Goal: Book appointment/travel/reservation

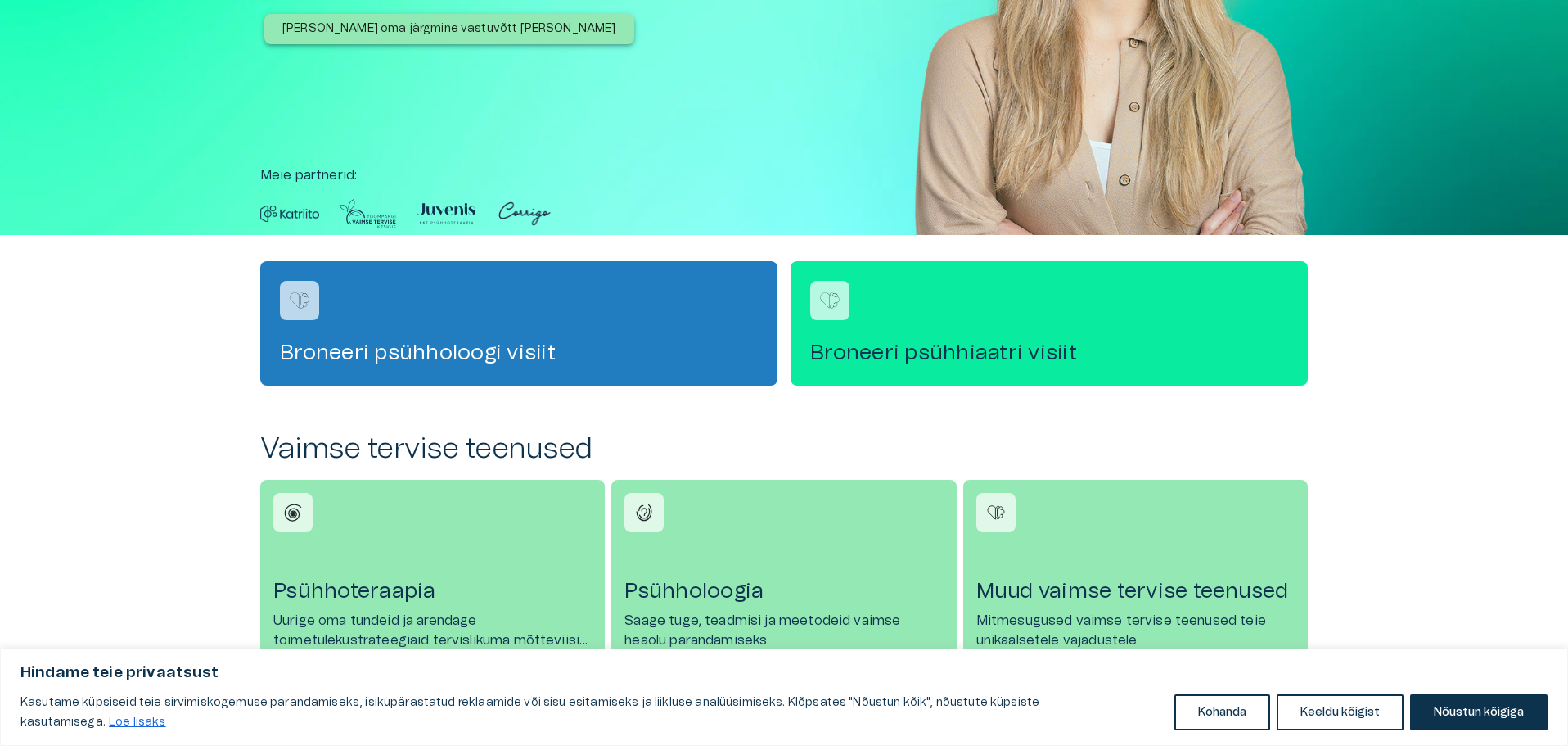
scroll to position [295, 0]
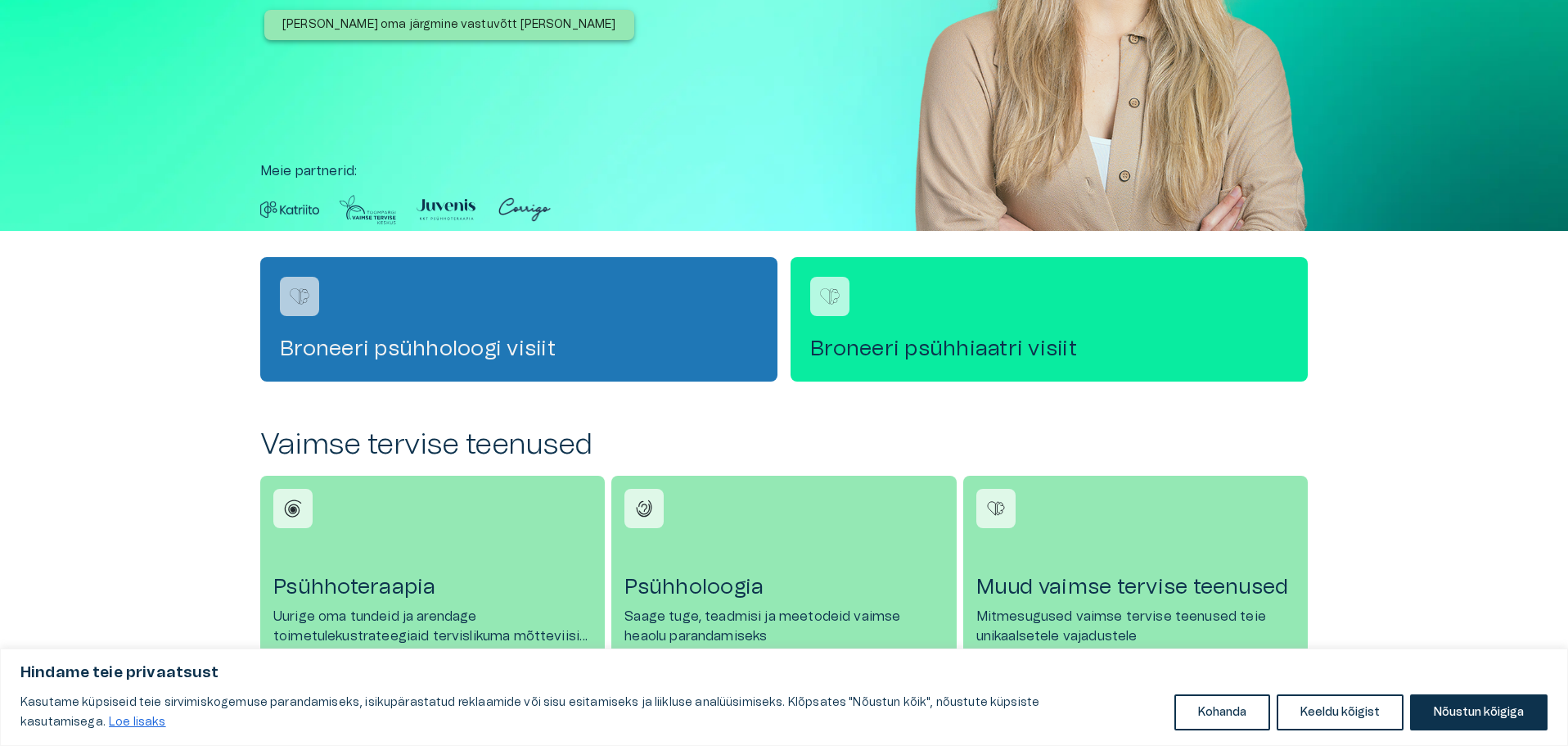
click at [543, 351] on h4 "Broneeri psühholoogi visiit" at bounding box center [519, 348] width 478 height 26
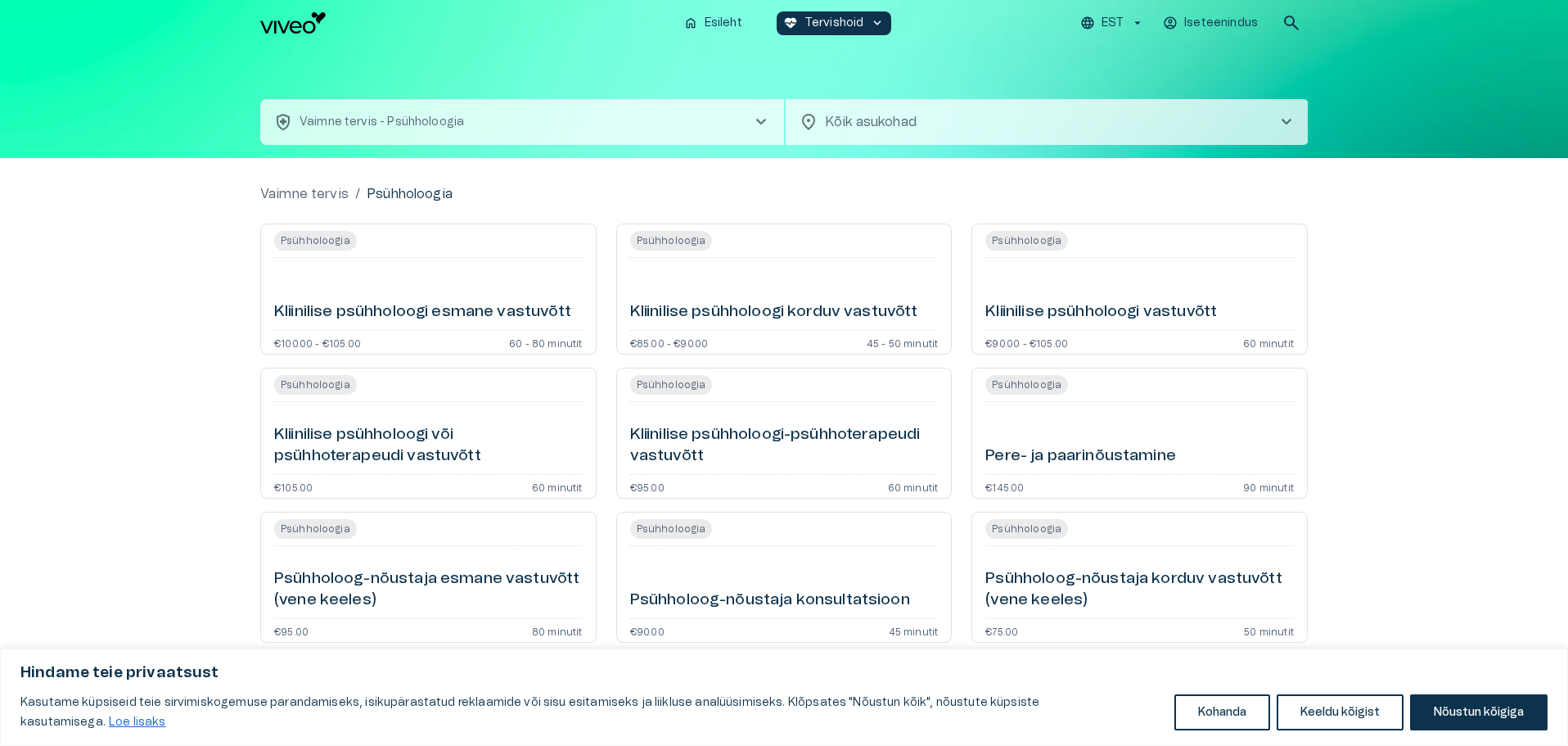
click at [516, 299] on div "Kliinilise psühholoogi esmane vastuvõtt" at bounding box center [428, 294] width 308 height 59
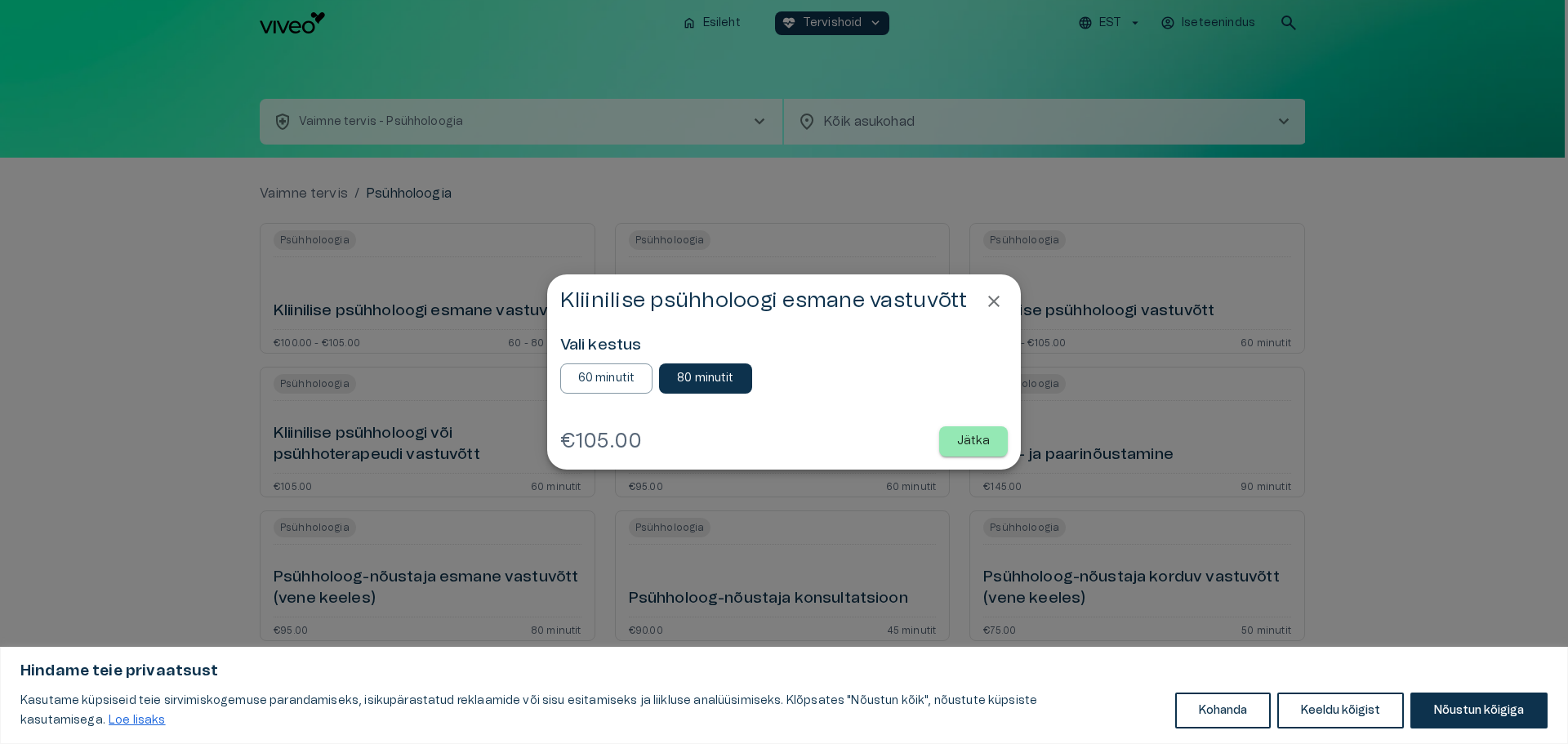
click at [616, 381] on p "60 minutit" at bounding box center [607, 378] width 57 height 17
click at [964, 440] on p "Jätka" at bounding box center [974, 441] width 34 height 17
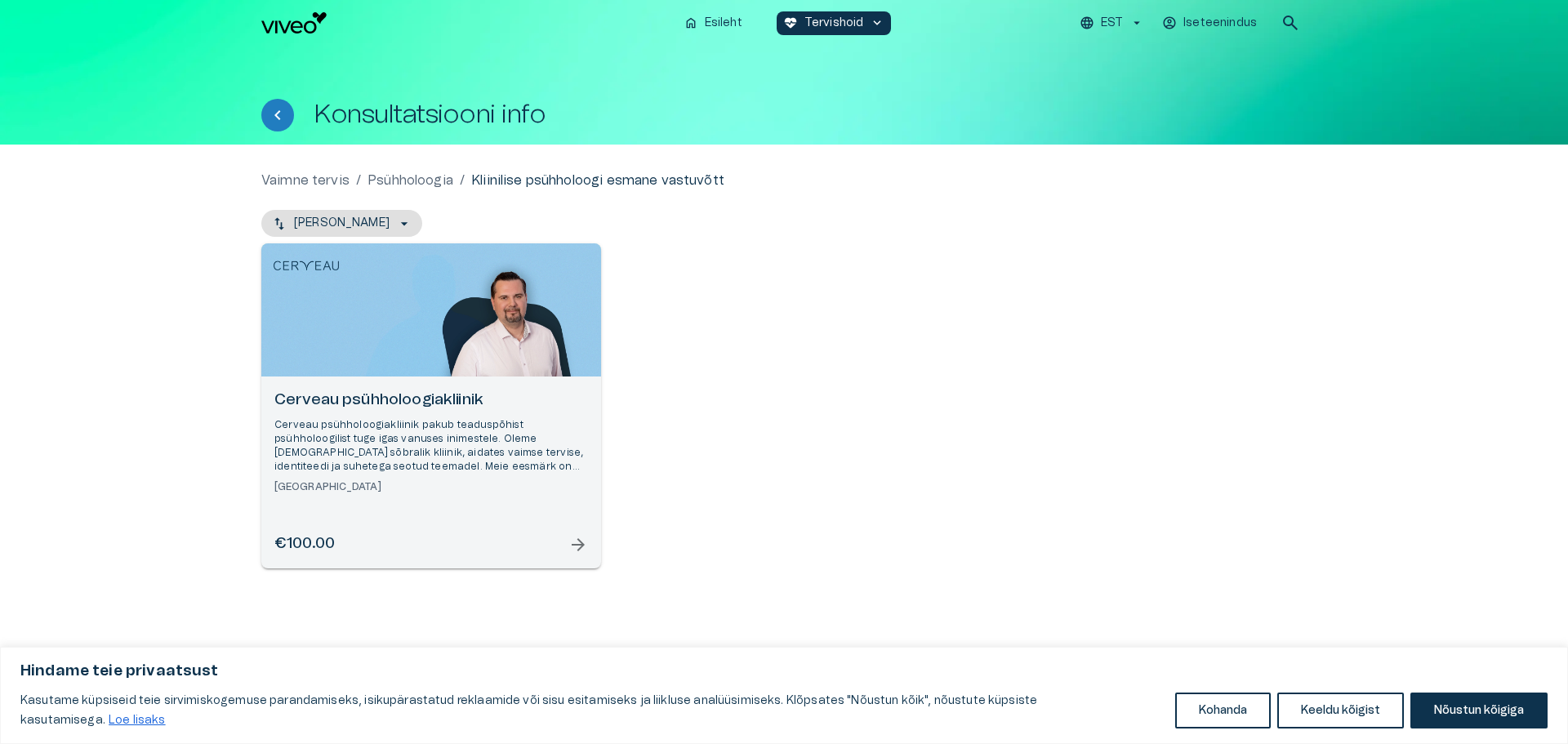
click at [572, 550] on span "arrow_forward" at bounding box center [578, 544] width 19 height 19
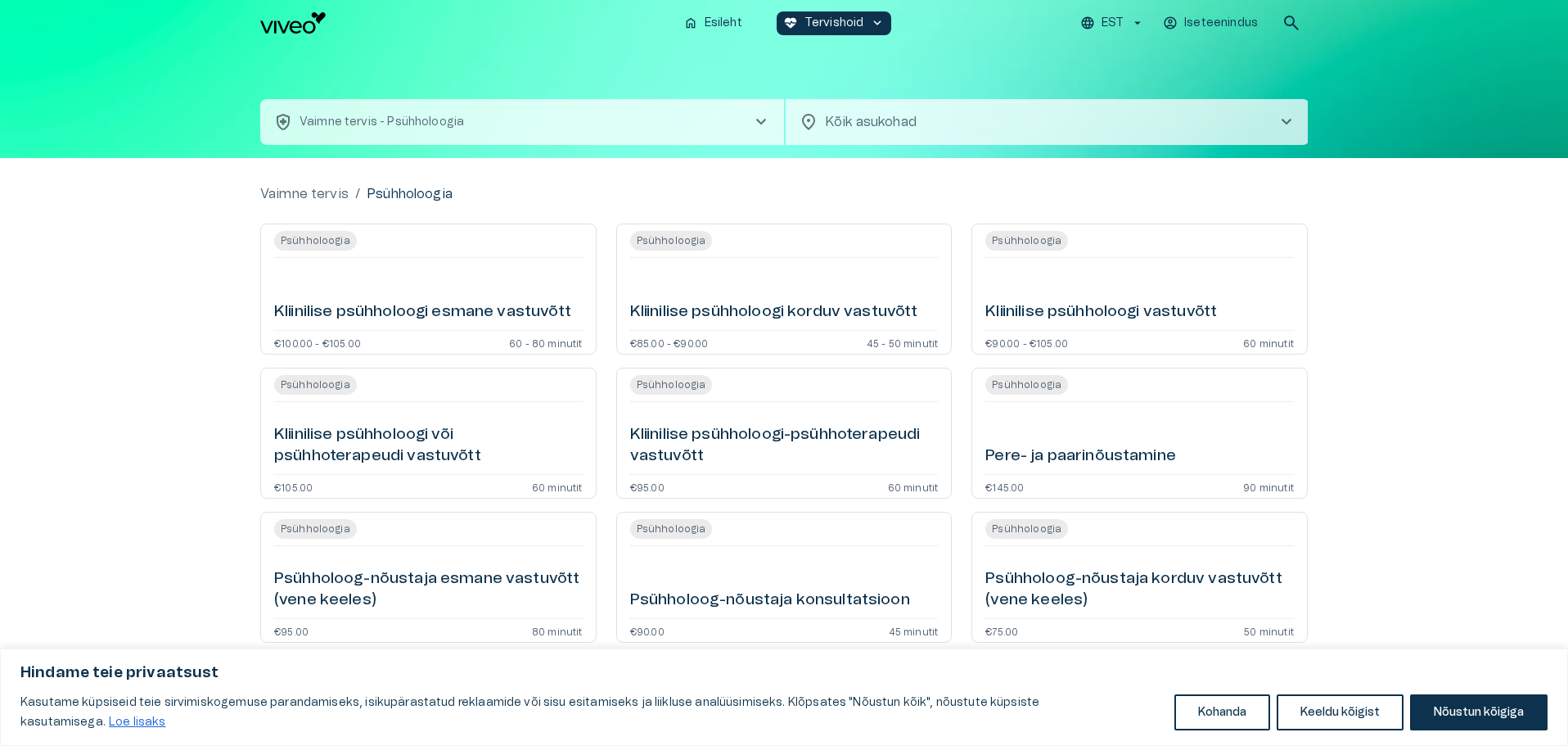
click at [1118, 297] on div "Kliinilise psühholoogi vastuvõtt" at bounding box center [1140, 294] width 308 height 59
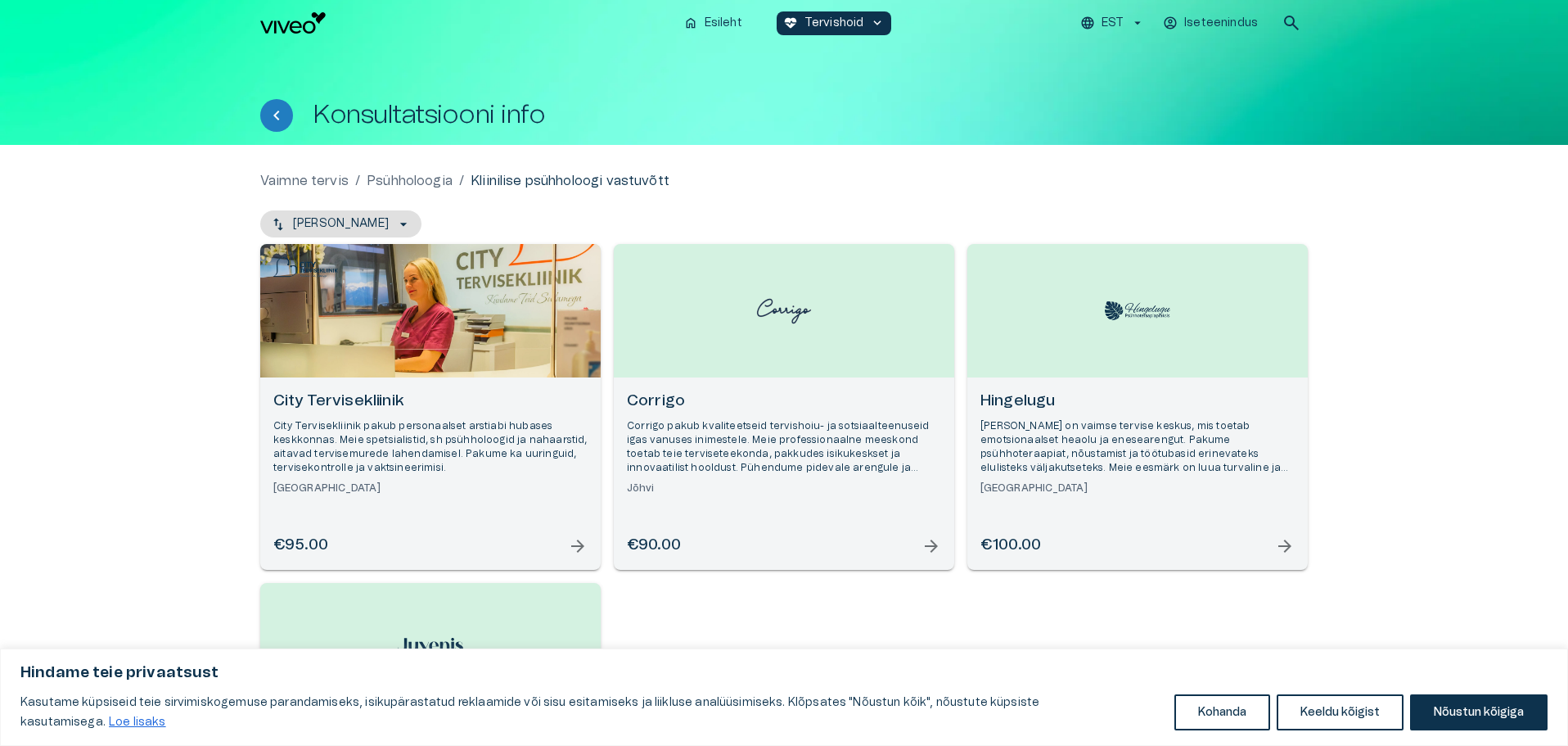
click at [514, 450] on p "City Tervisekliinik pakub personaalset arstiabi hubases keskkonnas. Meie spetsi…" at bounding box center [430, 447] width 314 height 57
click at [754, 335] on img "Open selected supplier available booking dates" at bounding box center [783, 311] width 65 height 52
click at [1123, 317] on img "Open selected supplier available booking dates" at bounding box center [1137, 311] width 65 height 19
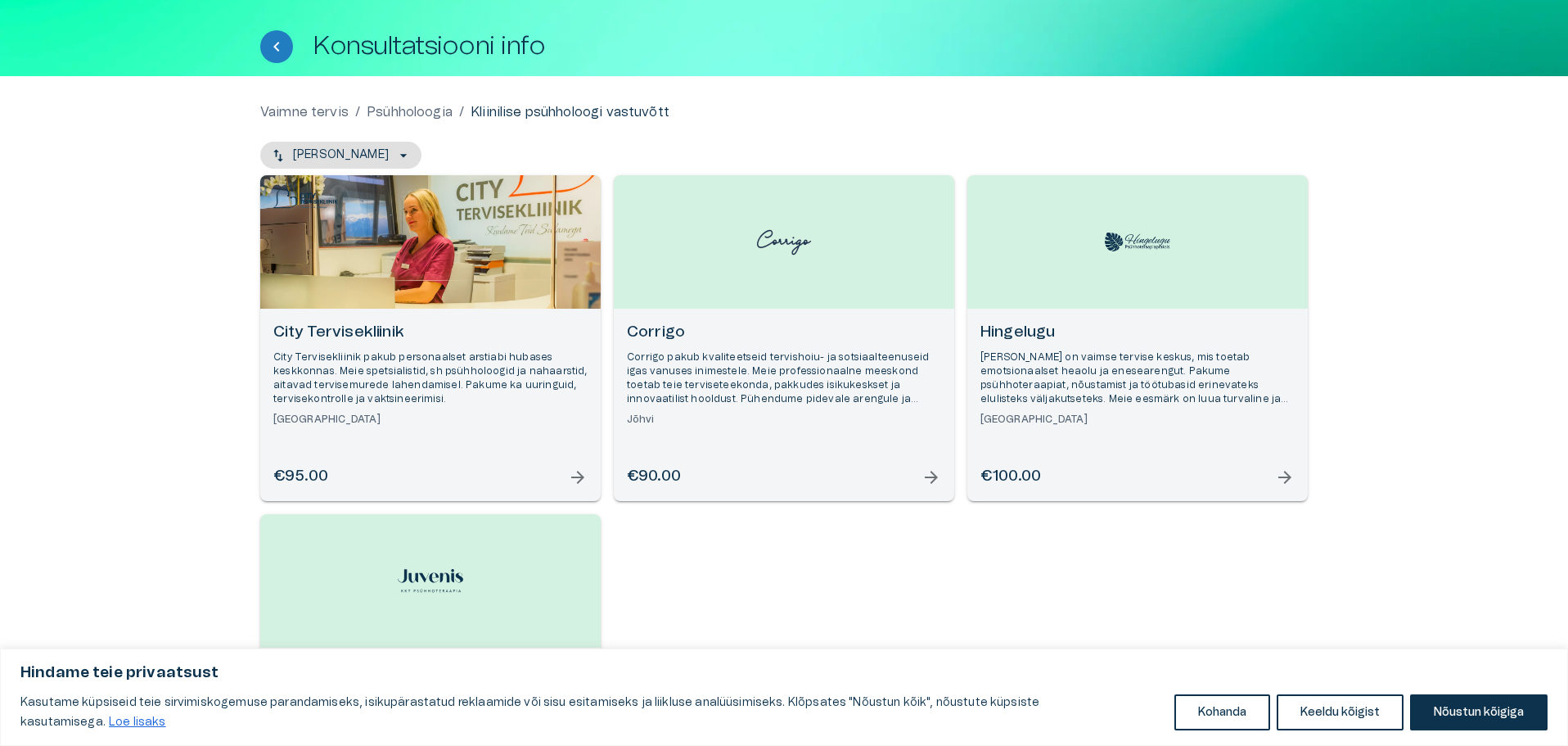
scroll to position [98, 0]
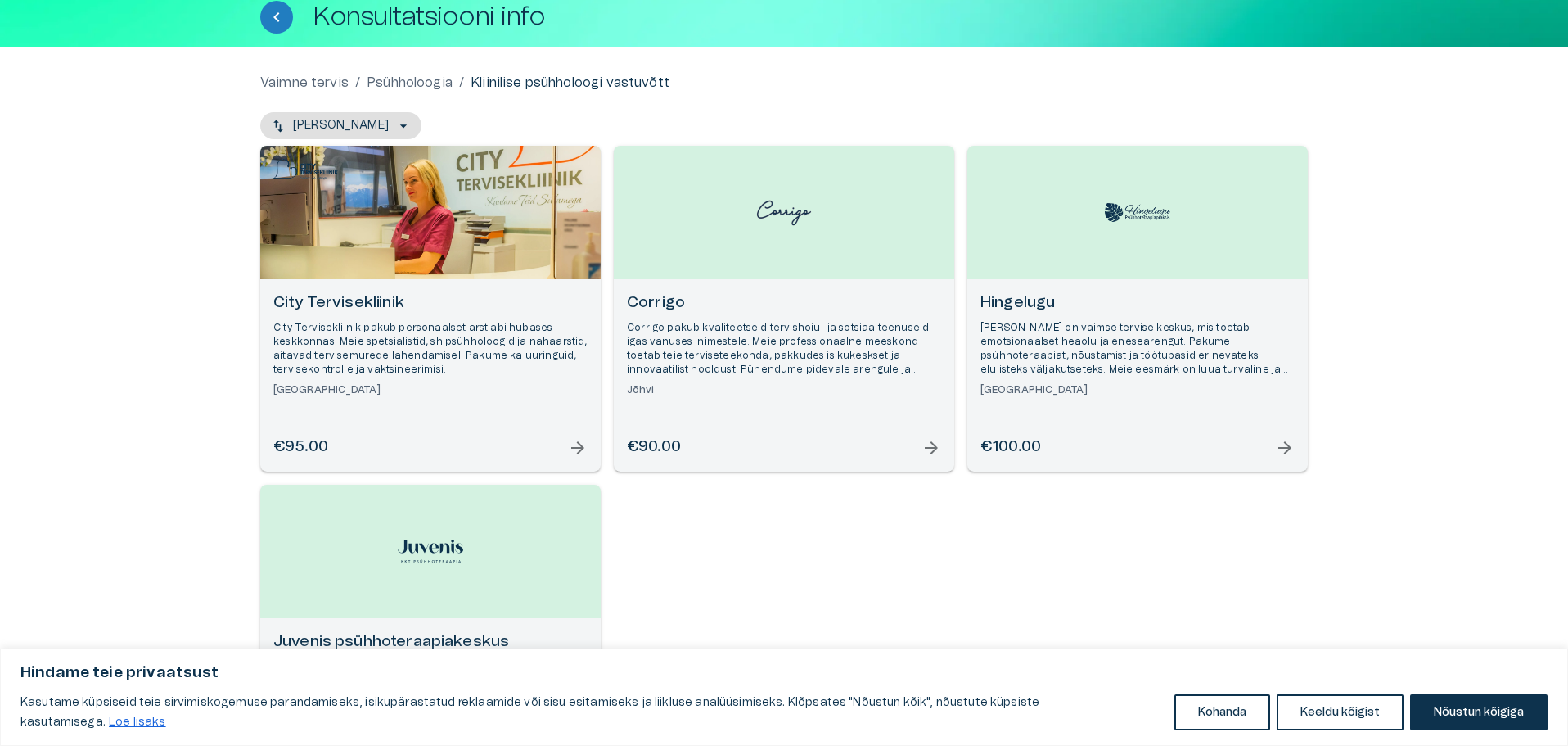
click at [395, 571] on div "Open selected supplier available booking dates" at bounding box center [430, 551] width 340 height 134
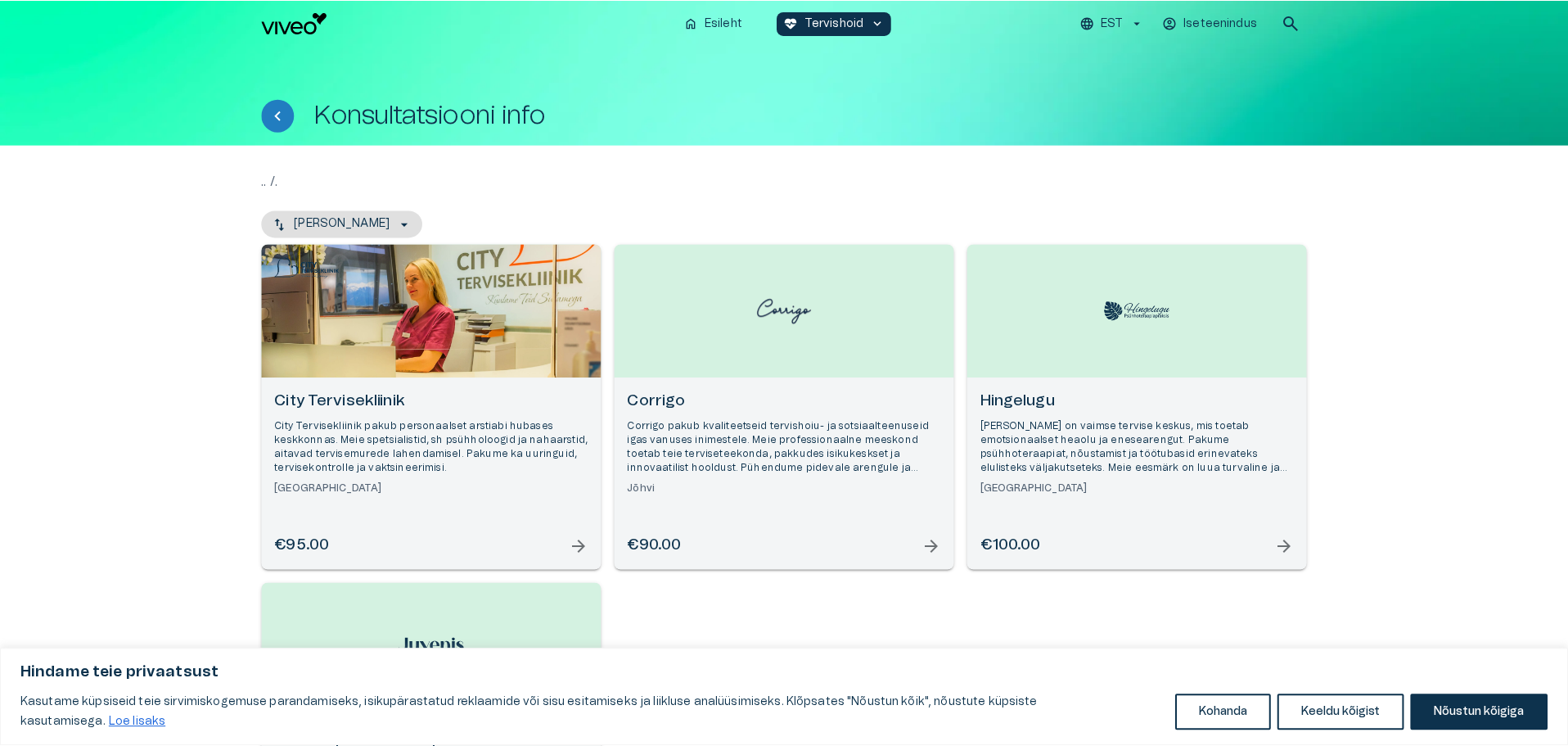
scroll to position [98, 0]
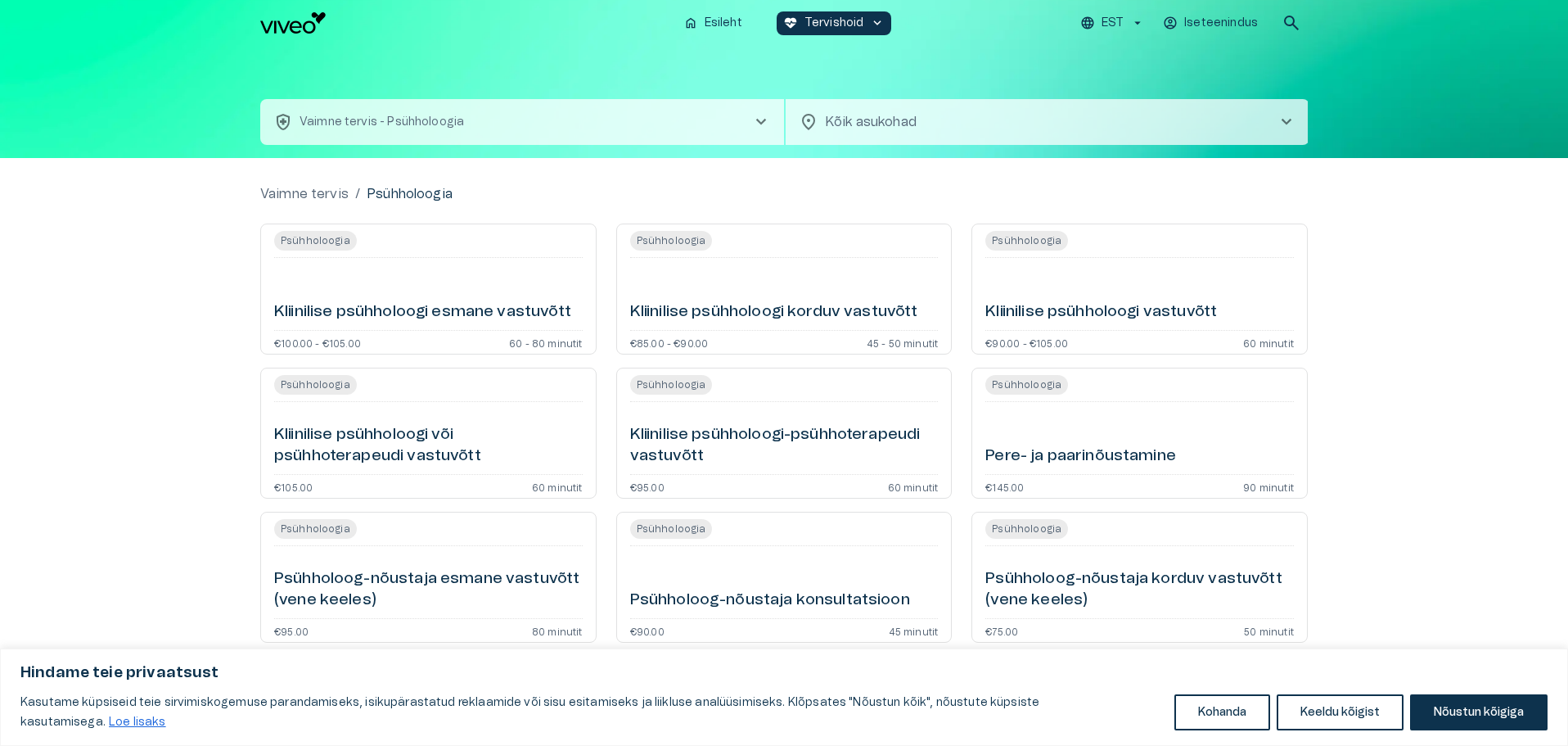
click at [424, 438] on h6 "Kliinilise psühholoogi või psühhoterapeudi vastuvõtt" at bounding box center [428, 445] width 308 height 43
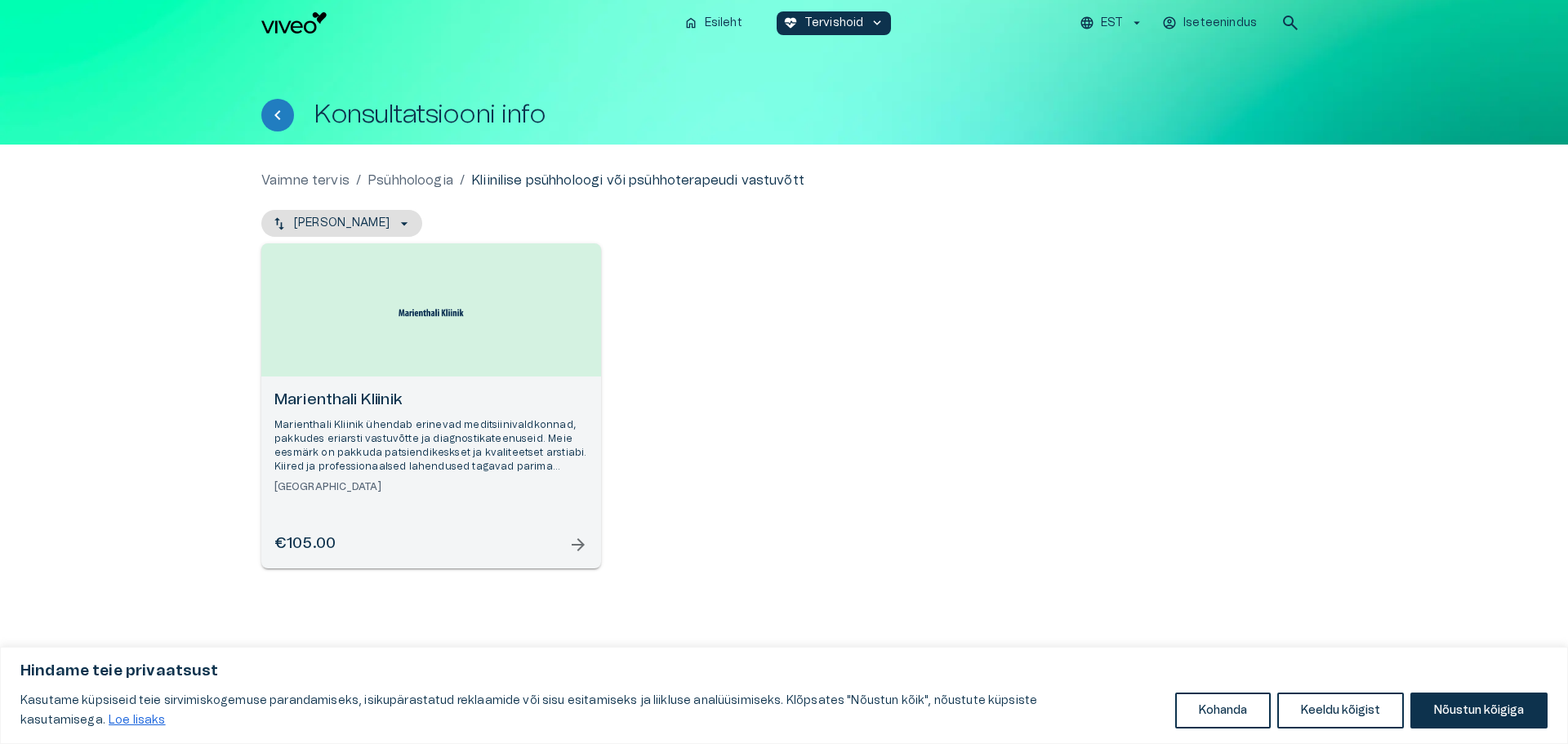
click at [444, 325] on div "Open selected supplier available booking dates" at bounding box center [431, 310] width 340 height 133
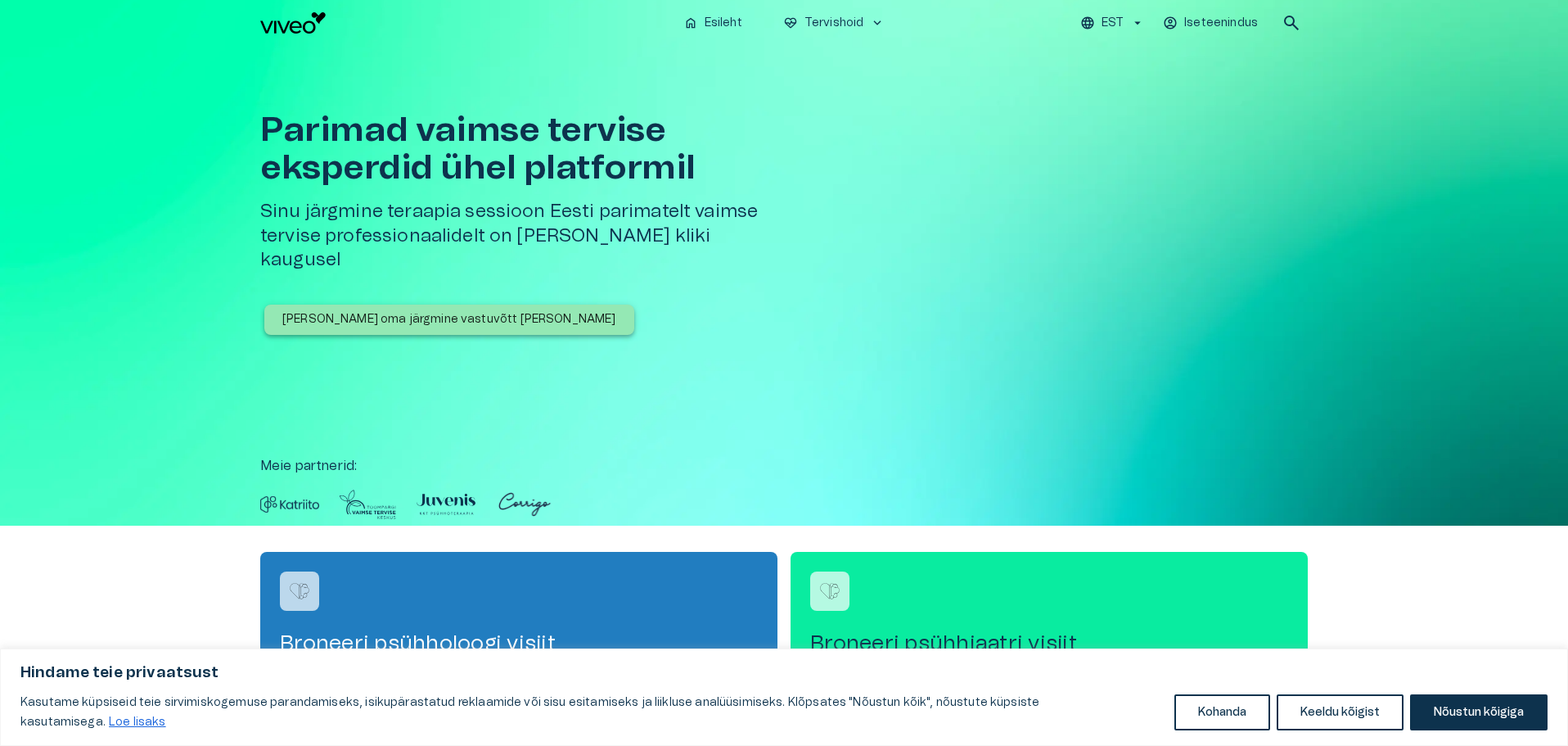
scroll to position [295, 0]
